Goal: Task Accomplishment & Management: Manage account settings

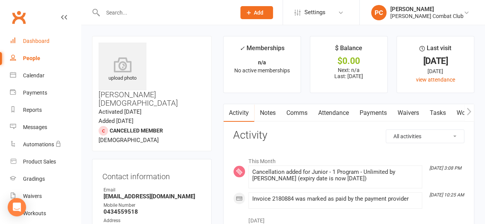
click at [41, 40] on div "Dashboard" at bounding box center [36, 41] width 26 height 6
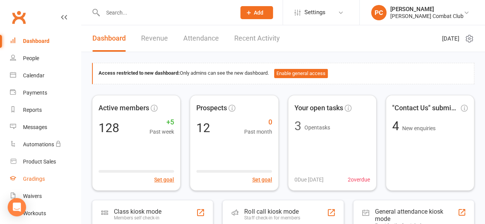
click at [30, 180] on div "Gradings" at bounding box center [34, 179] width 22 height 6
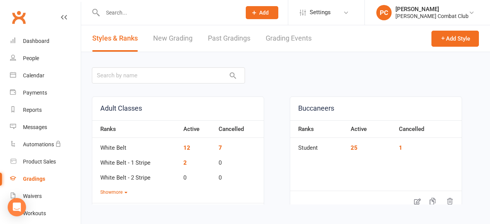
click at [172, 36] on link "New Grading" at bounding box center [172, 38] width 39 height 26
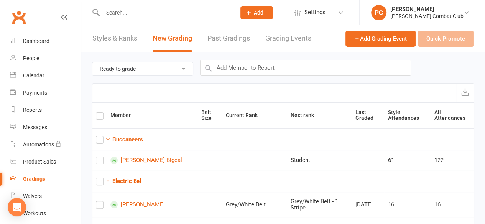
click at [184, 68] on select "Ready to grade All members enrolled in a style Active members enrolled in a sty…" at bounding box center [142, 68] width 100 height 13
select select "all_members_in_style"
click at [92, 62] on select "Ready to grade All members enrolled in a style Active members enrolled in a sty…" at bounding box center [142, 68] width 100 height 13
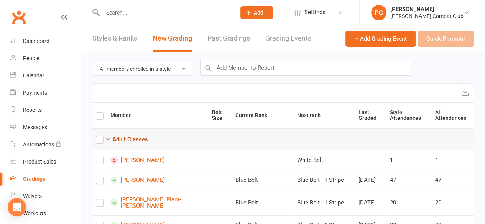
click at [108, 137] on icon "button" at bounding box center [108, 139] width 6 height 6
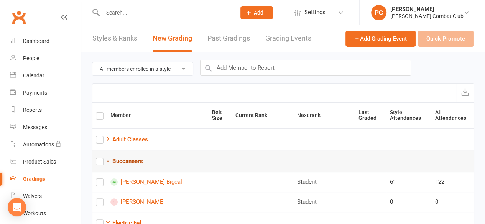
click at [108, 159] on icon "button" at bounding box center [108, 161] width 6 height 6
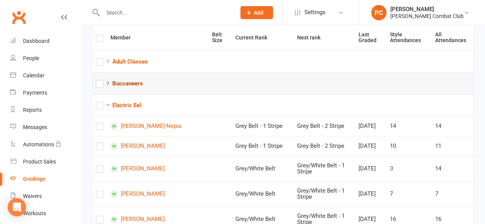
scroll to position [115, 0]
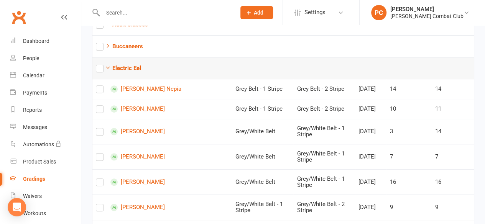
click at [100, 70] on label at bounding box center [100, 70] width 8 height 0
click at [100, 65] on input "checkbox" at bounding box center [100, 65] width 8 height 0
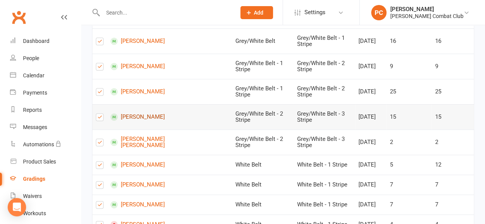
scroll to position [268, 0]
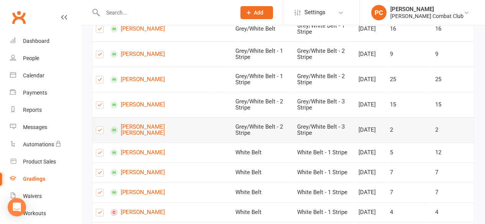
click at [98, 132] on label at bounding box center [100, 132] width 8 height 0
click at [98, 127] on input "checkbox" at bounding box center [100, 127] width 8 height 0
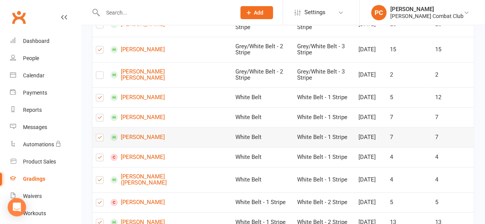
scroll to position [345, 0]
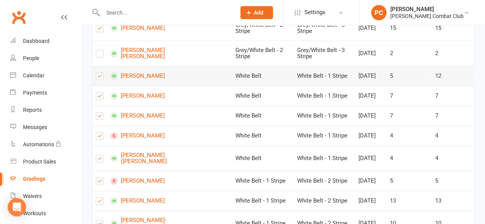
click at [98, 78] on label at bounding box center [100, 78] width 8 height 0
click at [98, 73] on input "checkbox" at bounding box center [100, 73] width 8 height 0
click at [102, 138] on label at bounding box center [100, 138] width 8 height 0
click at [102, 133] on input "checkbox" at bounding box center [100, 133] width 8 height 0
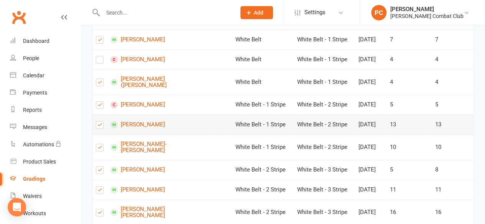
scroll to position [421, 0]
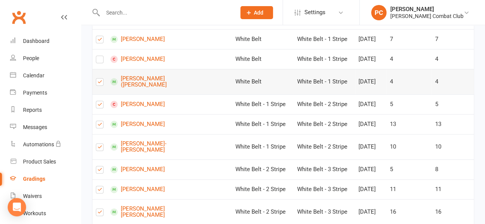
click at [98, 84] on label at bounding box center [100, 84] width 8 height 0
click at [98, 79] on input "checkbox" at bounding box center [100, 79] width 8 height 0
click at [100, 106] on label at bounding box center [100, 106] width 8 height 0
click at [100, 101] on input "checkbox" at bounding box center [100, 101] width 8 height 0
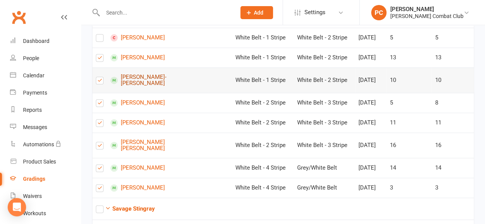
scroll to position [498, 0]
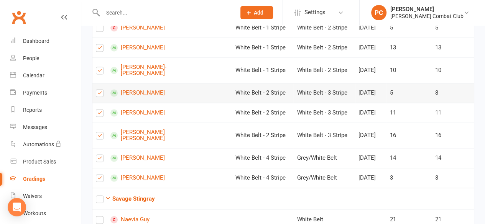
click at [100, 95] on label at bounding box center [100, 95] width 8 height 0
click at [100, 90] on input "checkbox" at bounding box center [100, 90] width 8 height 0
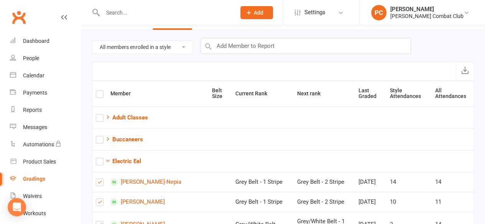
scroll to position [0, 0]
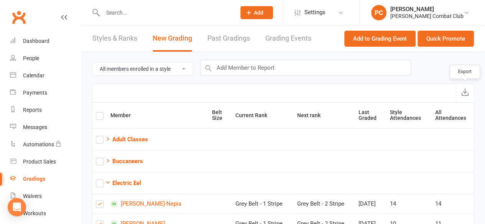
click at [465, 90] on icon "submit" at bounding box center [465, 92] width 8 height 8
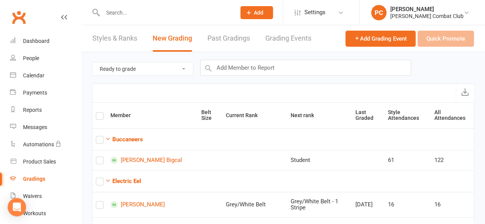
click at [188, 68] on select "Ready to grade All members enrolled in a style Active members enrolled in a sty…" at bounding box center [142, 68] width 100 height 13
select select "all_members_in_style"
click at [92, 62] on select "Ready to grade All members enrolled in a style Active members enrolled in a sty…" at bounding box center [142, 68] width 100 height 13
click at [186, 67] on select "Ready to grade All members enrolled in a style Active members enrolled in a sty…" at bounding box center [142, 68] width 100 height 13
select select "all_members_in_style"
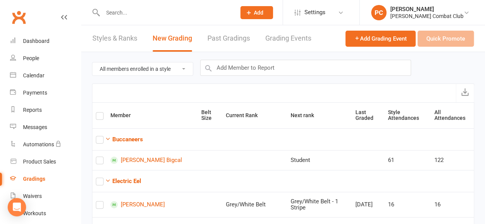
click at [92, 62] on select "Ready to grade All members enrolled in a style Active members enrolled in a sty…" at bounding box center [142, 68] width 100 height 13
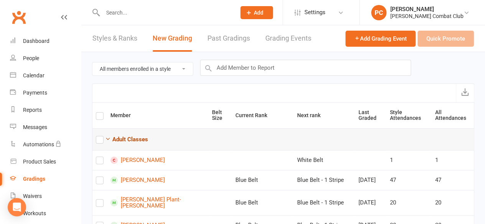
click at [109, 136] on icon "button" at bounding box center [108, 139] width 6 height 6
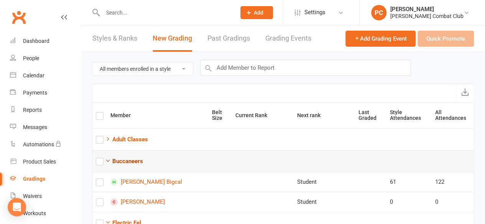
click at [109, 158] on icon "button" at bounding box center [108, 161] width 6 height 6
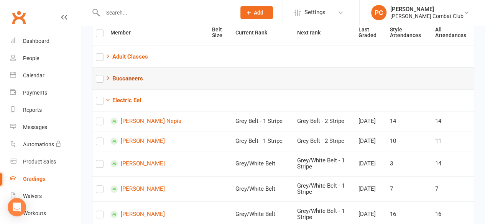
scroll to position [115, 0]
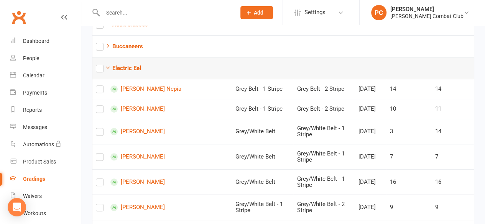
click at [98, 70] on label at bounding box center [100, 70] width 8 height 0
click at [98, 65] on input "checkbox" at bounding box center [100, 65] width 8 height 0
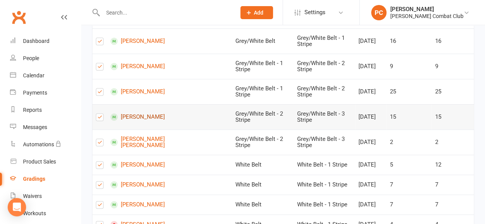
scroll to position [268, 0]
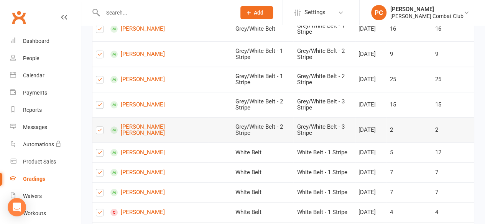
click at [102, 132] on label at bounding box center [100, 132] width 8 height 0
click at [102, 127] on input "checkbox" at bounding box center [100, 127] width 8 height 0
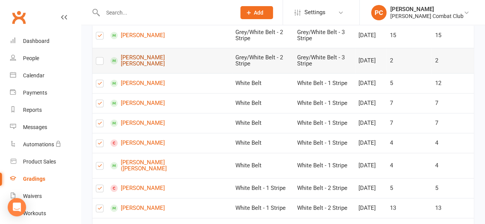
scroll to position [345, 0]
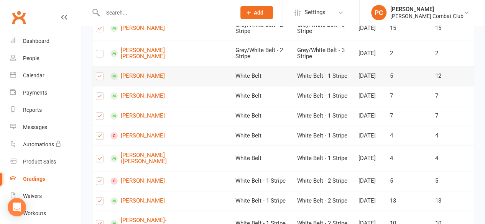
click at [100, 78] on label at bounding box center [100, 78] width 8 height 0
click at [100, 73] on input "checkbox" at bounding box center [100, 73] width 8 height 0
drag, startPoint x: 99, startPoint y: 163, endPoint x: 106, endPoint y: 163, distance: 7.7
click at [100, 138] on label at bounding box center [100, 138] width 8 height 0
click at [100, 133] on input "checkbox" at bounding box center [100, 133] width 8 height 0
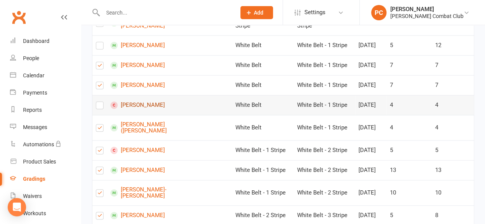
scroll to position [421, 0]
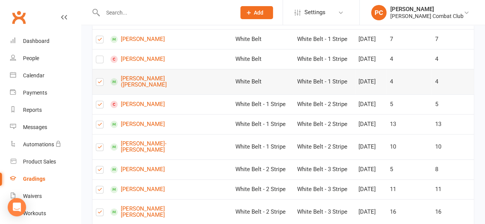
click at [96, 84] on label at bounding box center [100, 84] width 8 height 0
click at [96, 79] on input "checkbox" at bounding box center [100, 79] width 8 height 0
click at [100, 106] on label at bounding box center [100, 106] width 8 height 0
click at [100, 101] on input "checkbox" at bounding box center [100, 101] width 8 height 0
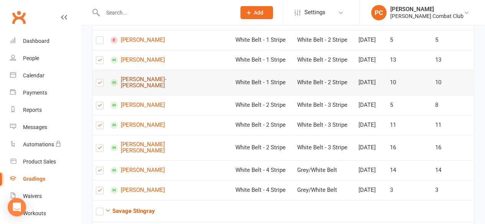
scroll to position [498, 0]
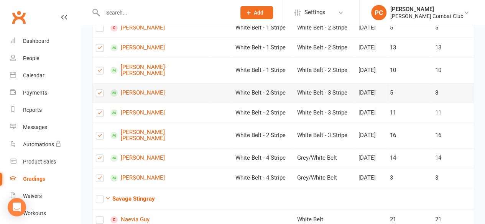
click at [98, 95] on label at bounding box center [100, 95] width 8 height 0
click at [98, 90] on input "checkbox" at bounding box center [100, 90] width 8 height 0
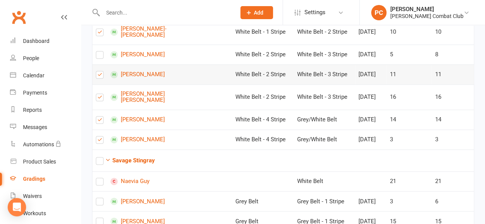
scroll to position [575, 0]
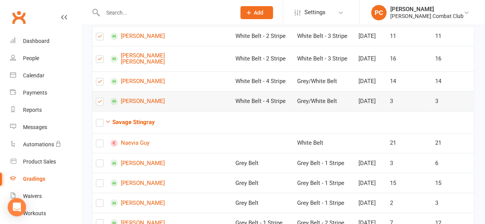
click at [100, 103] on label at bounding box center [100, 103] width 8 height 0
click at [100, 98] on input "checkbox" at bounding box center [100, 98] width 8 height 0
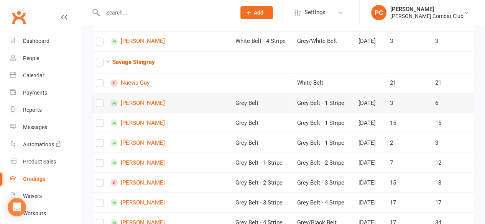
scroll to position [651, 0]
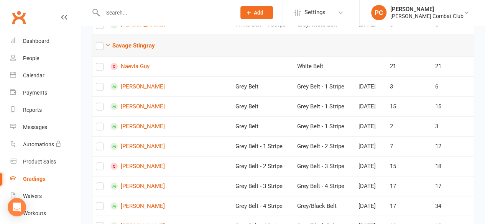
click at [98, 47] on label at bounding box center [100, 47] width 8 height 0
click at [98, 43] on input "checkbox" at bounding box center [100, 43] width 8 height 0
click at [99, 68] on label at bounding box center [100, 68] width 8 height 0
click at [99, 63] on input "checkbox" at bounding box center [100, 63] width 8 height 0
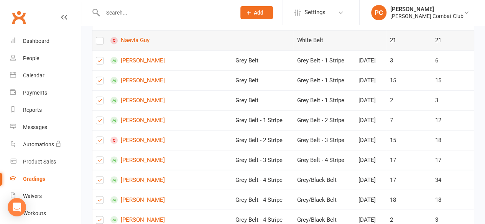
scroll to position [689, 0]
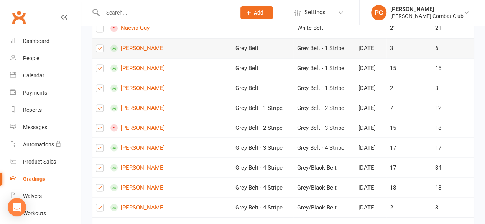
click at [101, 50] on label at bounding box center [100, 50] width 8 height 0
click at [101, 45] on input "checkbox" at bounding box center [100, 45] width 8 height 0
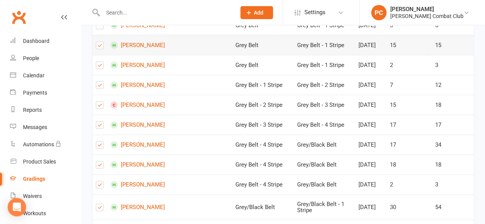
scroll to position [728, 0]
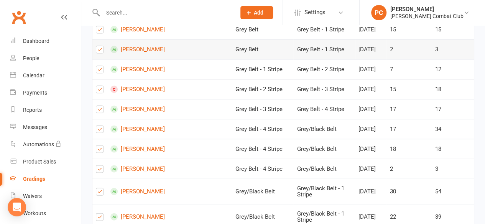
click at [98, 51] on label at bounding box center [100, 51] width 8 height 0
click at [98, 46] on input "checkbox" at bounding box center [100, 46] width 8 height 0
click at [100, 71] on label at bounding box center [100, 71] width 8 height 0
click at [100, 66] on input "checkbox" at bounding box center [100, 66] width 8 height 0
click at [97, 91] on label at bounding box center [100, 91] width 8 height 0
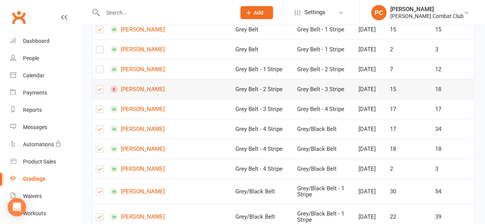
click at [97, 86] on input "checkbox" at bounding box center [100, 86] width 8 height 0
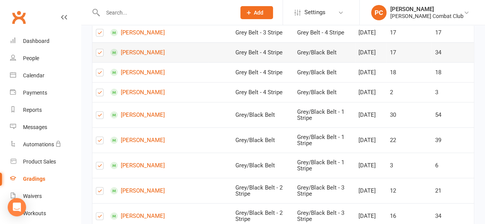
scroll to position [843, 0]
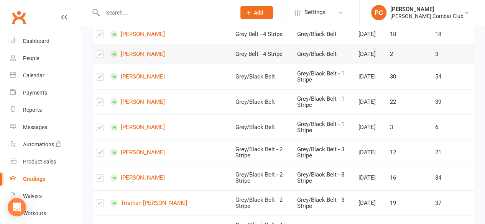
click at [100, 56] on label at bounding box center [100, 56] width 8 height 0
click at [100, 51] on input "checkbox" at bounding box center [100, 51] width 8 height 0
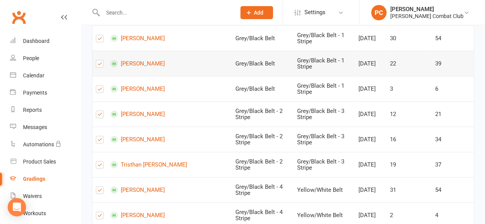
scroll to position [919, 0]
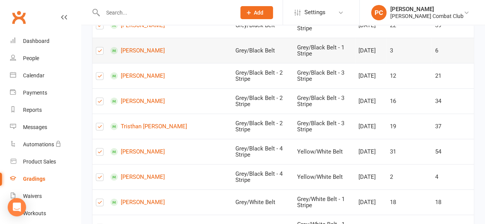
click at [100, 52] on label at bounding box center [100, 52] width 8 height 0
click at [100, 47] on input "checkbox" at bounding box center [100, 47] width 8 height 0
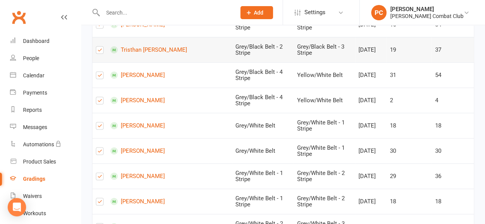
scroll to position [1034, 0]
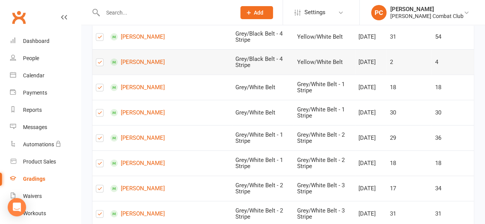
click at [97, 64] on label at bounding box center [100, 64] width 8 height 0
click at [97, 59] on input "checkbox" at bounding box center [100, 59] width 8 height 0
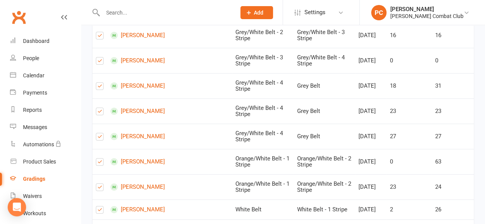
scroll to position [1341, 0]
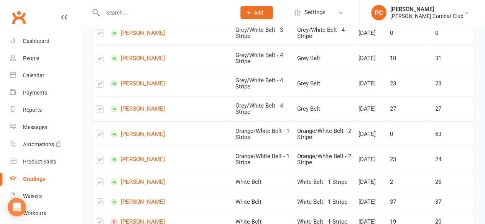
scroll to position [1379, 0]
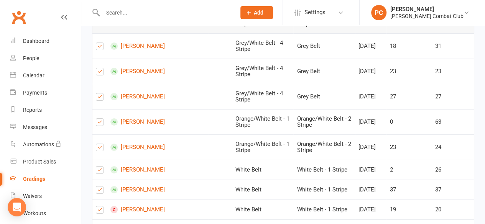
click at [103, 24] on div at bounding box center [100, 21] width 8 height 7
click at [98, 23] on label at bounding box center [100, 23] width 8 height 0
click at [98, 18] on input "checkbox" at bounding box center [100, 18] width 8 height 0
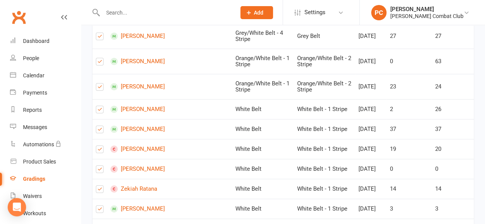
scroll to position [1456, 0]
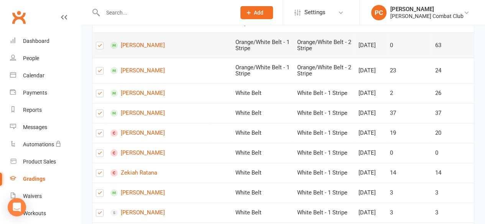
click at [101, 47] on label at bounding box center [100, 47] width 8 height 0
click at [101, 42] on input "checkbox" at bounding box center [100, 42] width 8 height 0
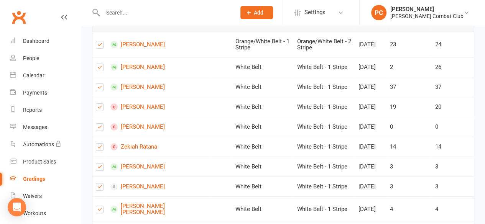
scroll to position [1494, 0]
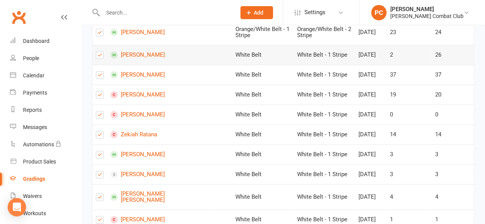
click at [100, 57] on label at bounding box center [100, 57] width 8 height 0
click at [100, 52] on input "checkbox" at bounding box center [100, 52] width 8 height 0
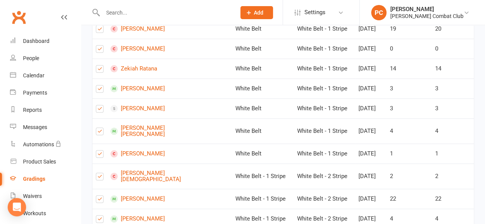
scroll to position [1570, 0]
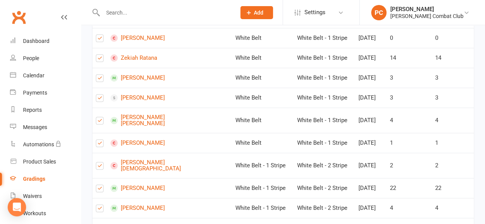
click at [100, 0] on label at bounding box center [100, 0] width 8 height 0
click at [99, 20] on label at bounding box center [100, 20] width 8 height 0
click at [99, 15] on input "checkbox" at bounding box center [100, 15] width 8 height 0
click at [100, 40] on label at bounding box center [100, 40] width 8 height 0
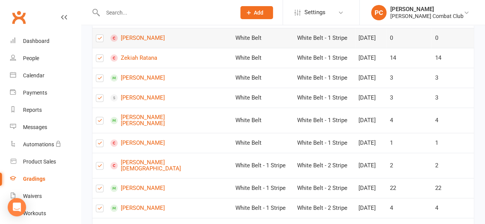
click at [100, 35] on input "checkbox" at bounding box center [100, 35] width 8 height 0
click at [99, 60] on label at bounding box center [100, 60] width 8 height 0
click at [99, 55] on input "checkbox" at bounding box center [100, 55] width 8 height 0
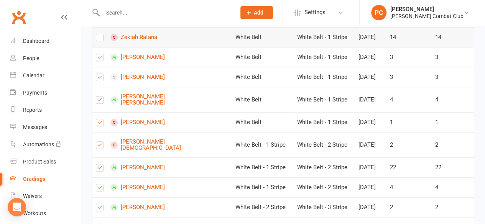
scroll to position [1609, 0]
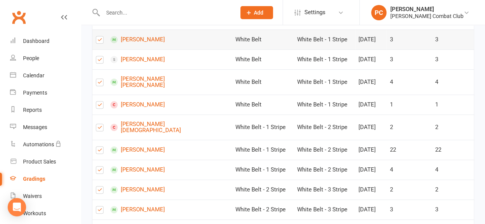
click at [100, 41] on label at bounding box center [100, 41] width 8 height 0
click at [100, 36] on input "checkbox" at bounding box center [100, 36] width 8 height 0
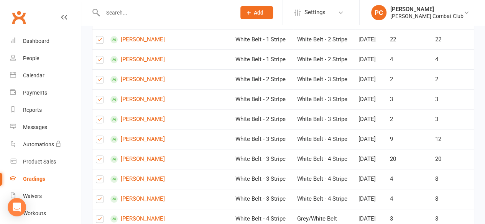
scroll to position [1724, 0]
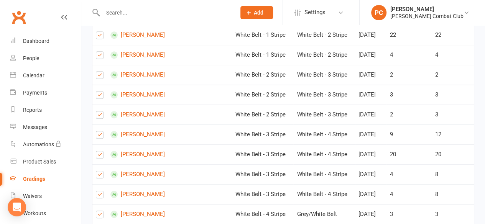
click at [99, 14] on label at bounding box center [100, 14] width 8 height 0
click at [99, 9] on input "checkbox" at bounding box center [100, 9] width 8 height 0
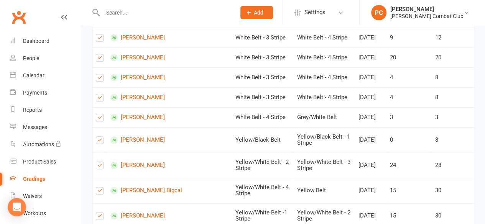
scroll to position [1839, 0]
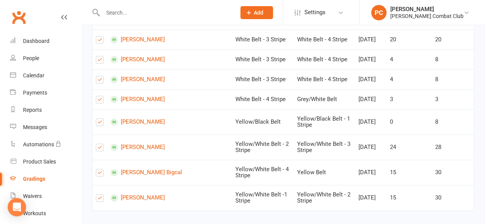
click at [101, 2] on label at bounding box center [100, 2] width 8 height 0
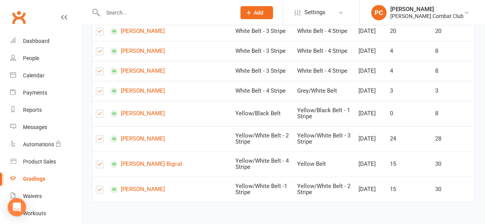
scroll to position [1915, 0]
click at [99, 33] on label at bounding box center [100, 33] width 8 height 0
click at [99, 28] on input "checkbox" at bounding box center [100, 28] width 8 height 0
click at [102, 53] on label at bounding box center [100, 53] width 8 height 0
click at [102, 48] on input "checkbox" at bounding box center [100, 48] width 8 height 0
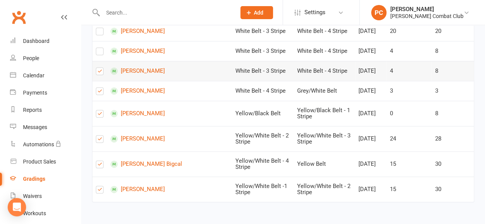
click at [100, 73] on label at bounding box center [100, 73] width 8 height 0
click at [100, 68] on input "checkbox" at bounding box center [100, 68] width 8 height 0
click at [99, 93] on label at bounding box center [100, 93] width 8 height 0
click at [99, 88] on input "checkbox" at bounding box center [100, 88] width 8 height 0
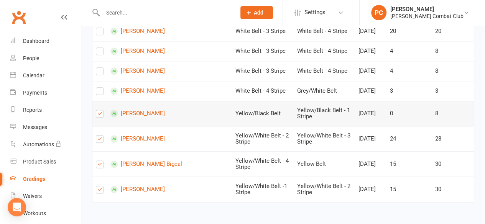
click at [98, 115] on label at bounding box center [100, 115] width 8 height 0
click at [98, 110] on input "checkbox" at bounding box center [100, 110] width 8 height 0
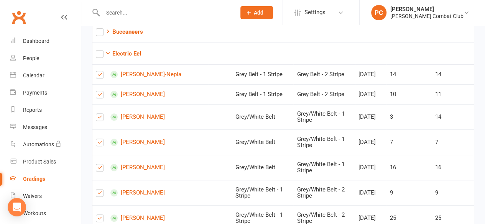
scroll to position [0, 0]
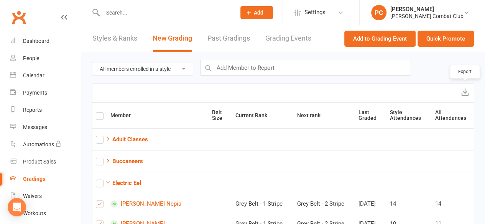
click at [466, 92] on icon "submit" at bounding box center [465, 92] width 8 height 8
click at [124, 15] on input "text" at bounding box center [165, 12] width 130 height 11
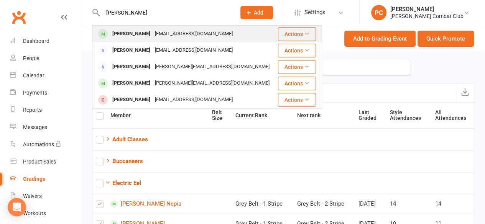
type input "jess"
click at [133, 33] on div "Jess Bates" at bounding box center [131, 33] width 43 height 11
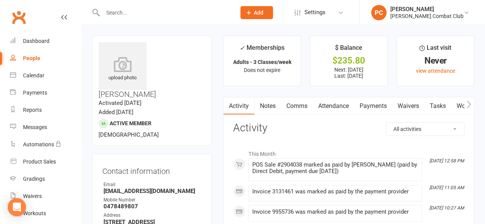
scroll to position [38, 0]
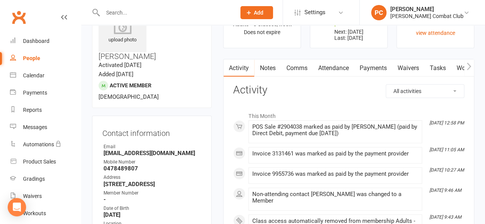
click at [372, 68] on link "Payments" at bounding box center [373, 68] width 38 height 18
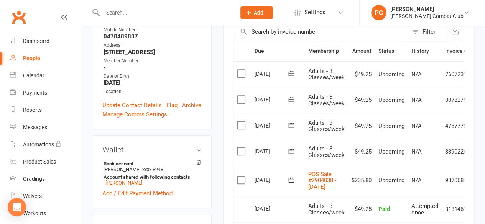
scroll to position [153, 0]
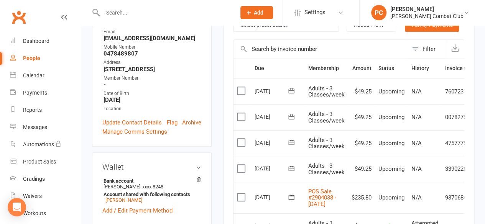
click at [132, 16] on input "text" at bounding box center [165, 12] width 130 height 11
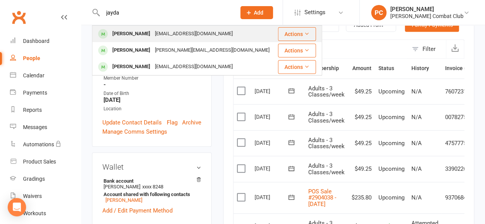
type input "jayda"
click at [138, 31] on div "[PERSON_NAME]" at bounding box center [131, 33] width 43 height 11
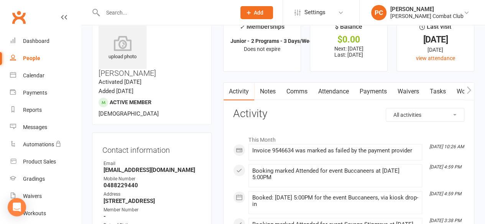
scroll to position [38, 0]
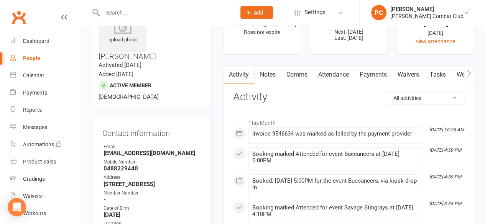
click at [370, 72] on link "Payments" at bounding box center [373, 75] width 38 height 18
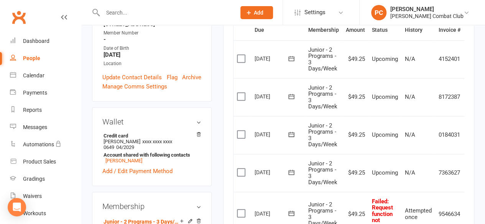
scroll to position [230, 0]
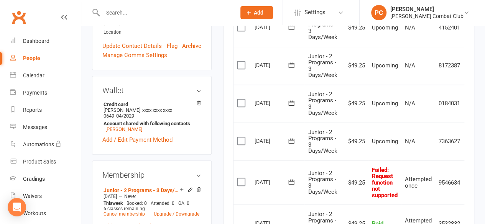
click at [61, 14] on icon at bounding box center [64, 17] width 6 height 6
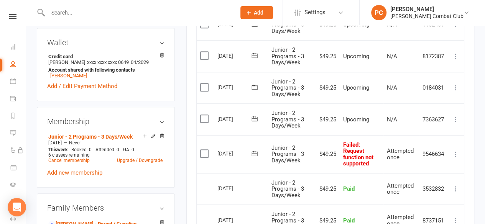
click at [455, 151] on icon at bounding box center [456, 155] width 8 height 8
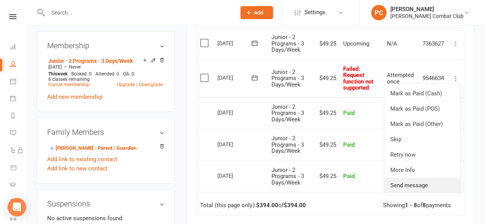
scroll to position [306, 0]
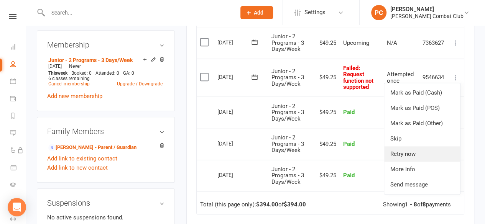
click at [413, 152] on link "Retry now" at bounding box center [422, 153] width 76 height 15
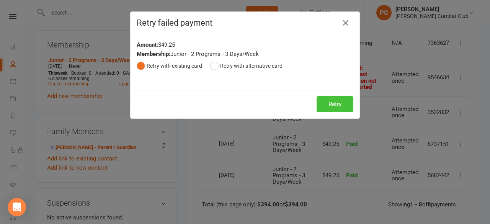
click at [337, 100] on button "Retry" at bounding box center [335, 104] width 37 height 16
